Goal: Navigation & Orientation: Find specific page/section

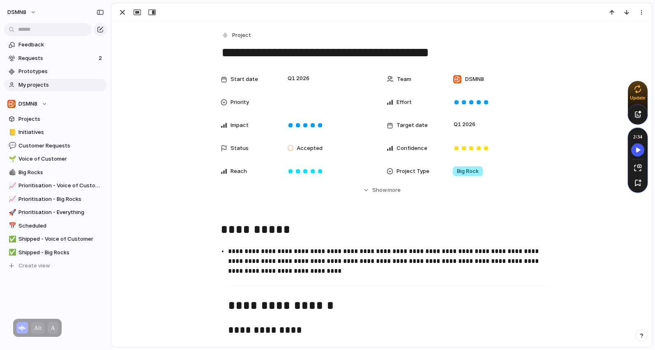
click at [48, 87] on span "My projects" at bounding box center [60, 85] width 85 height 8
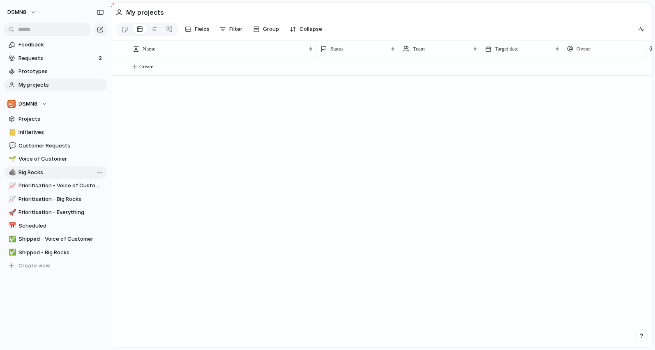
click at [50, 168] on link "🪨 Big Rocks" at bounding box center [55, 172] width 103 height 12
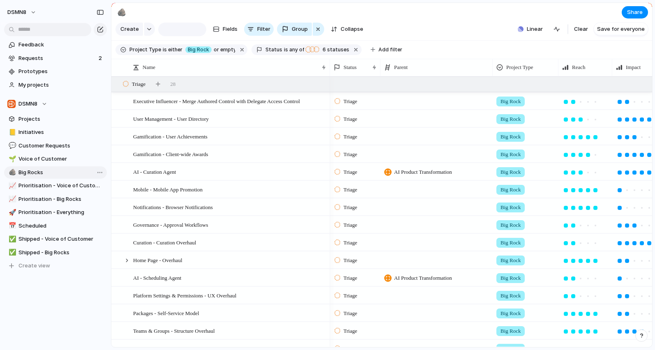
click at [50, 168] on link "🪨 Big Rocks" at bounding box center [55, 172] width 103 height 12
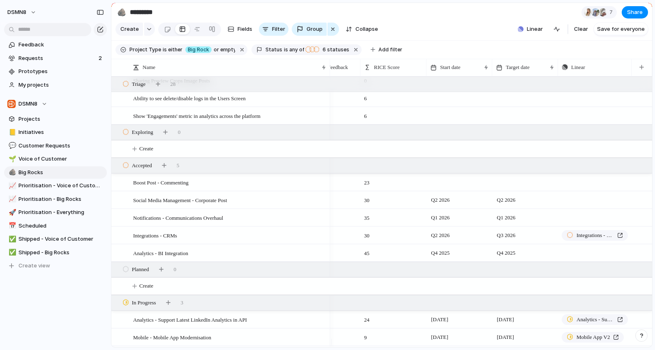
scroll to position [414, 0]
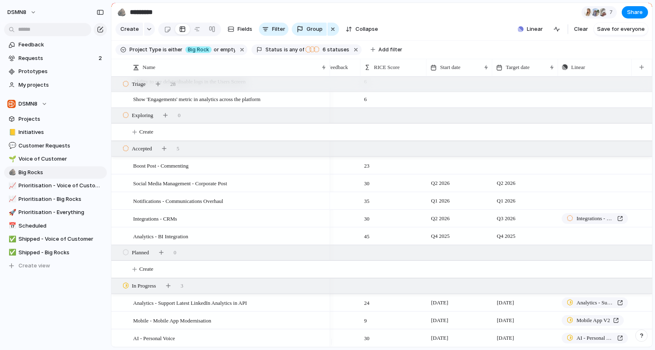
click at [363, 206] on div "35" at bounding box center [367, 201] width 12 height 17
click at [269, 305] on div "Analytics - Support Latest LinkedIn Analytics in API" at bounding box center [230, 302] width 194 height 17
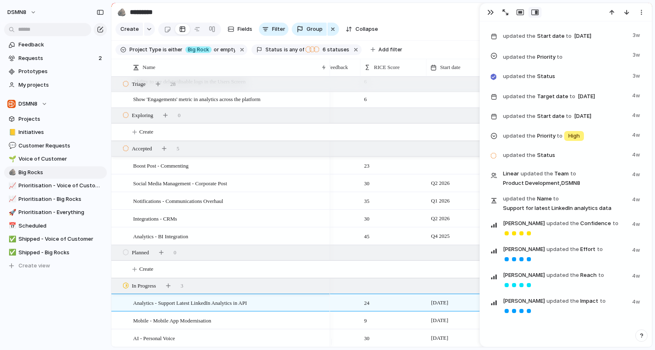
scroll to position [919, 0]
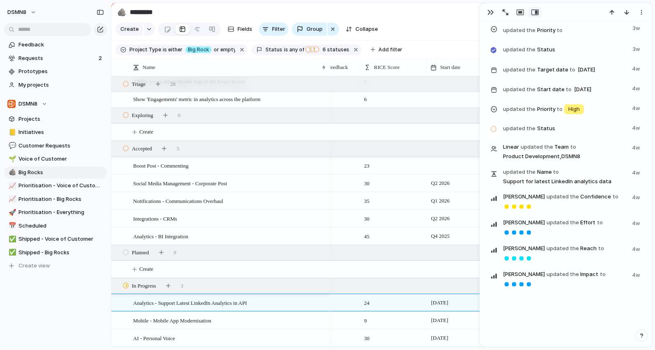
click at [50, 298] on div "Feedback Requests 2 Prototypes My projects DSMN8 Projects 📒 Initiatives 💬 Custo…" at bounding box center [55, 169] width 111 height 338
